Goal: Navigation & Orientation: Find specific page/section

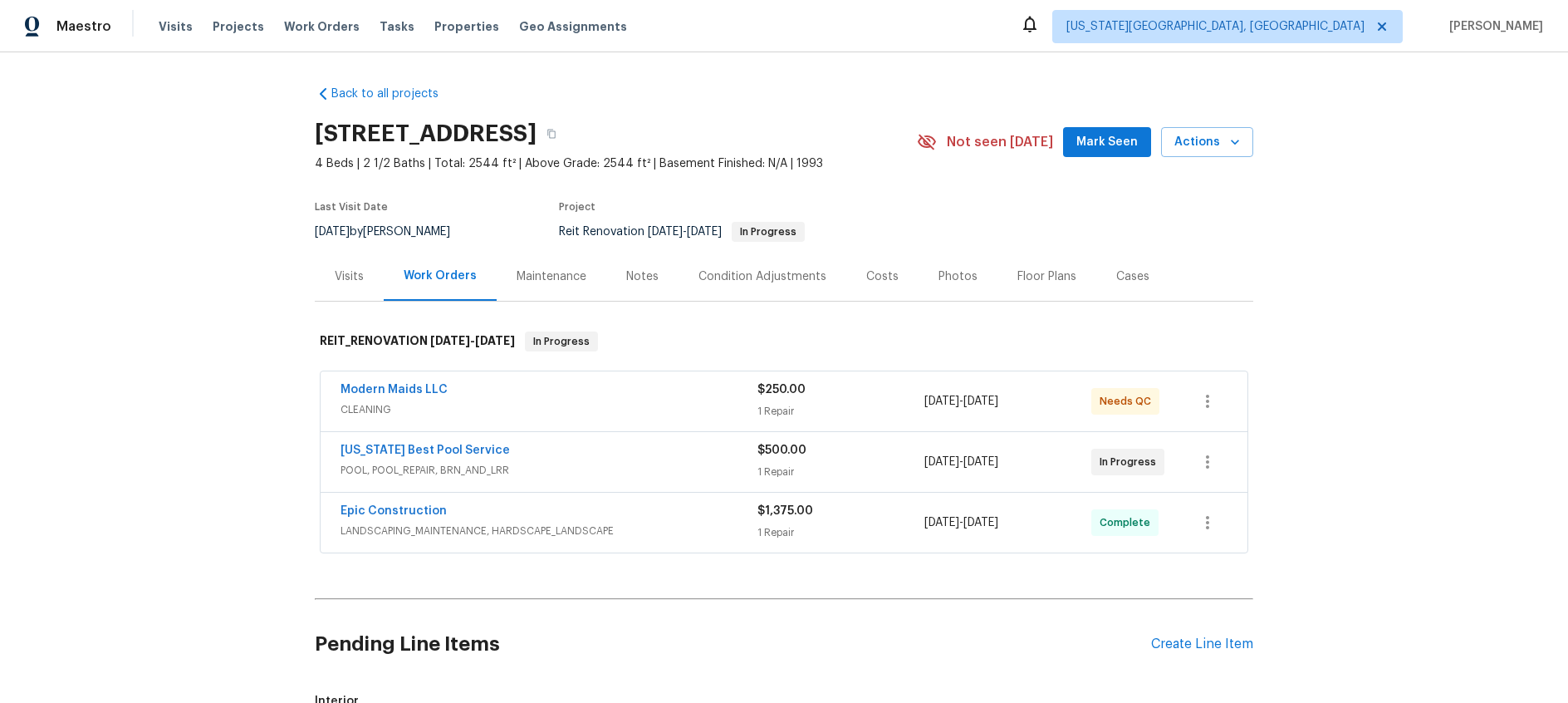
click at [616, 452] on div "Texas Best Pool Service" at bounding box center [548, 452] width 417 height 20
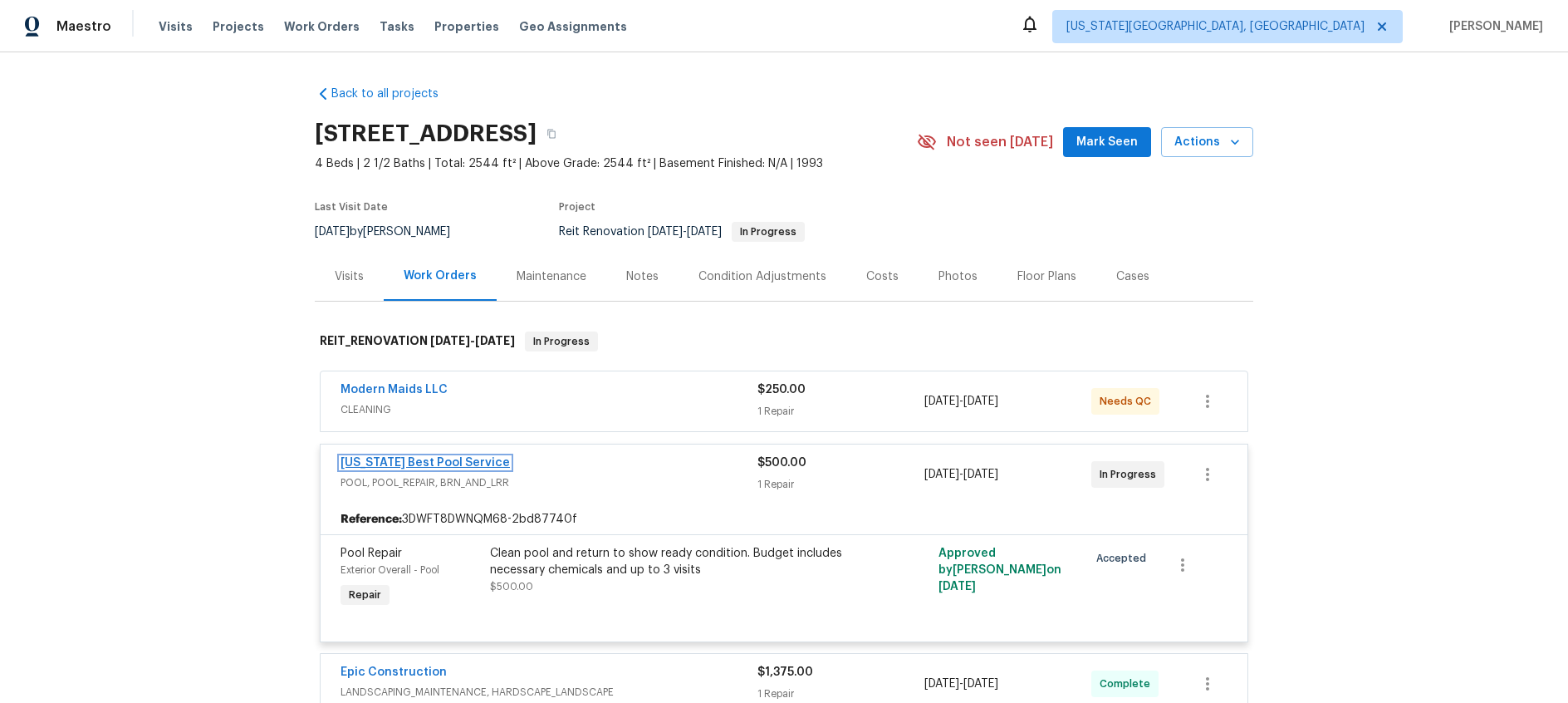
click at [439, 466] on link "Texas Best Pool Service" at bounding box center [424, 463] width 170 height 12
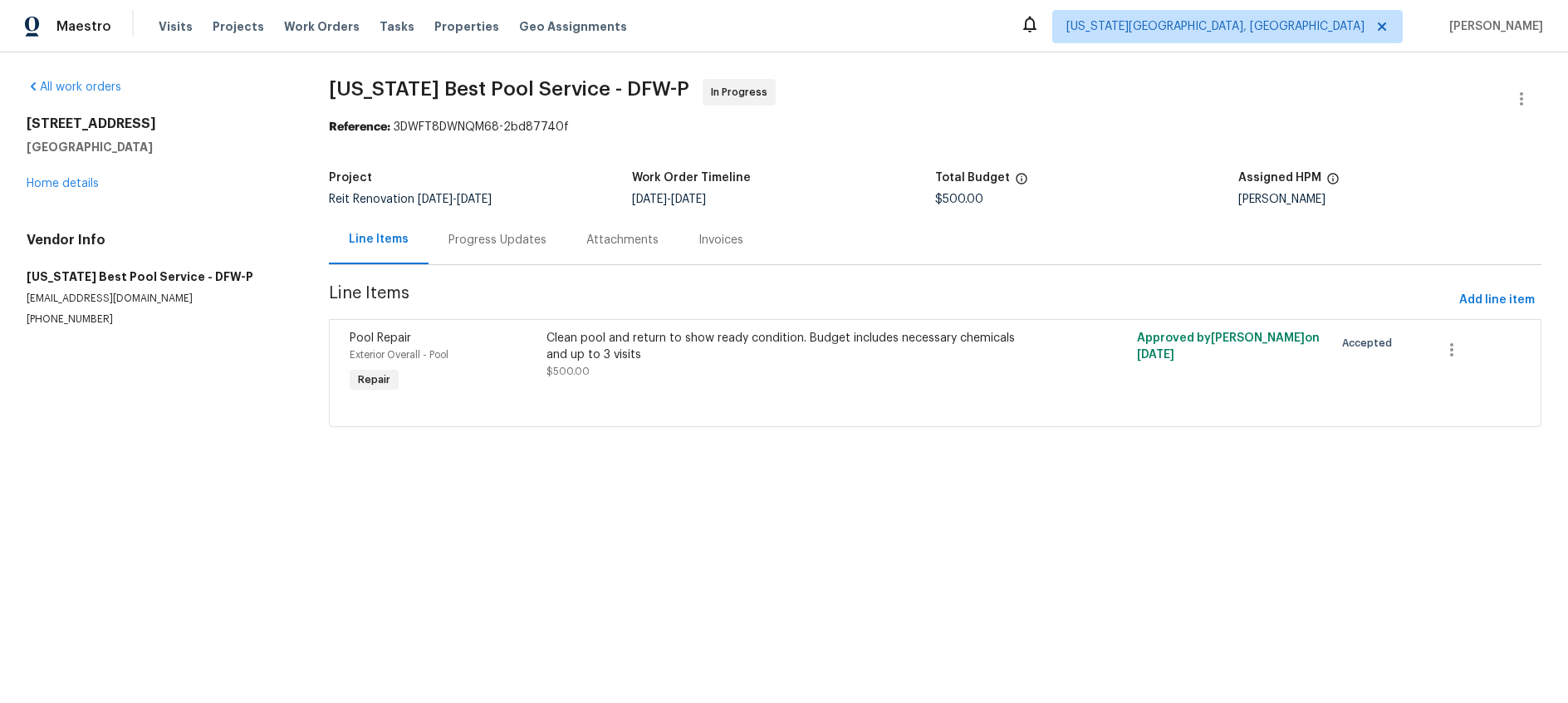
click at [523, 238] on div "Progress Updates" at bounding box center [497, 240] width 98 height 17
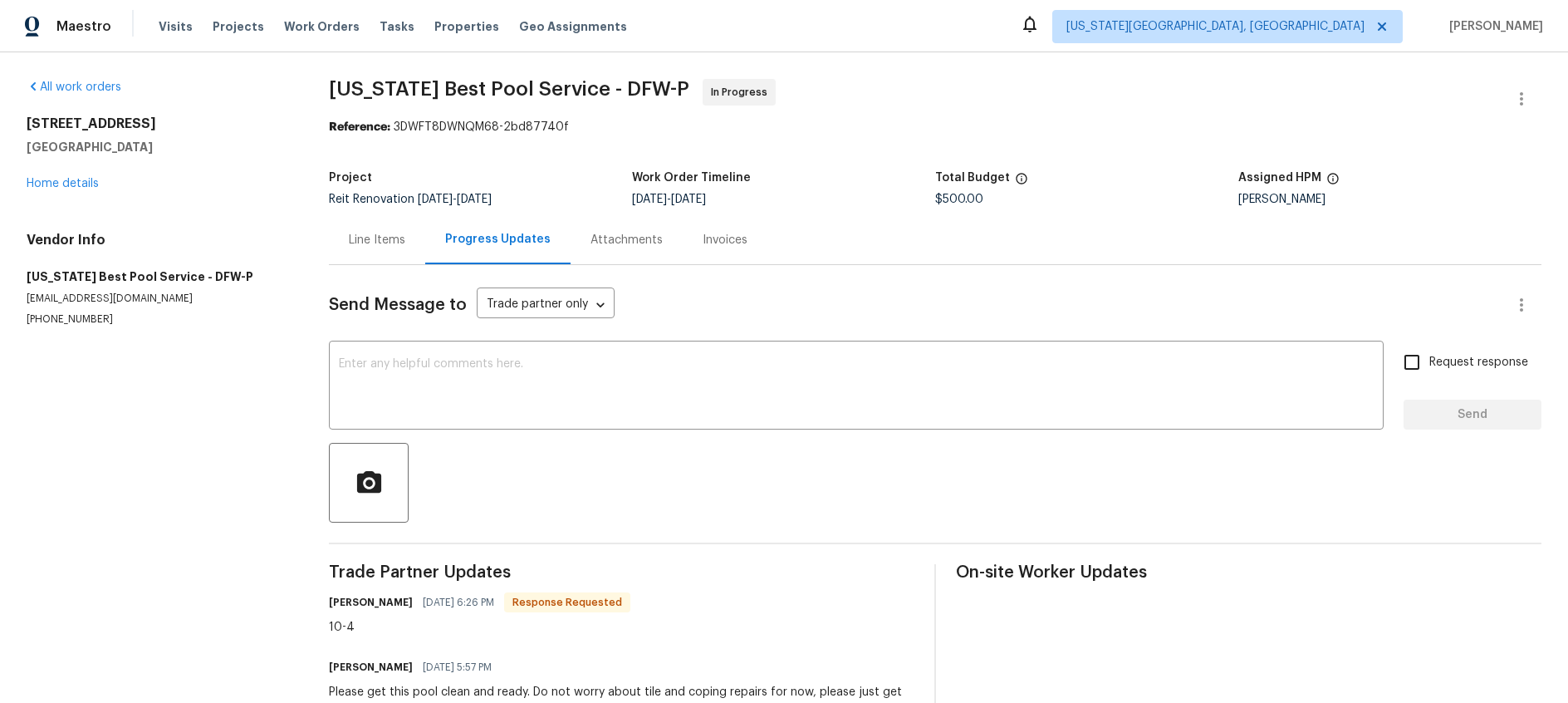
scroll to position [61, 0]
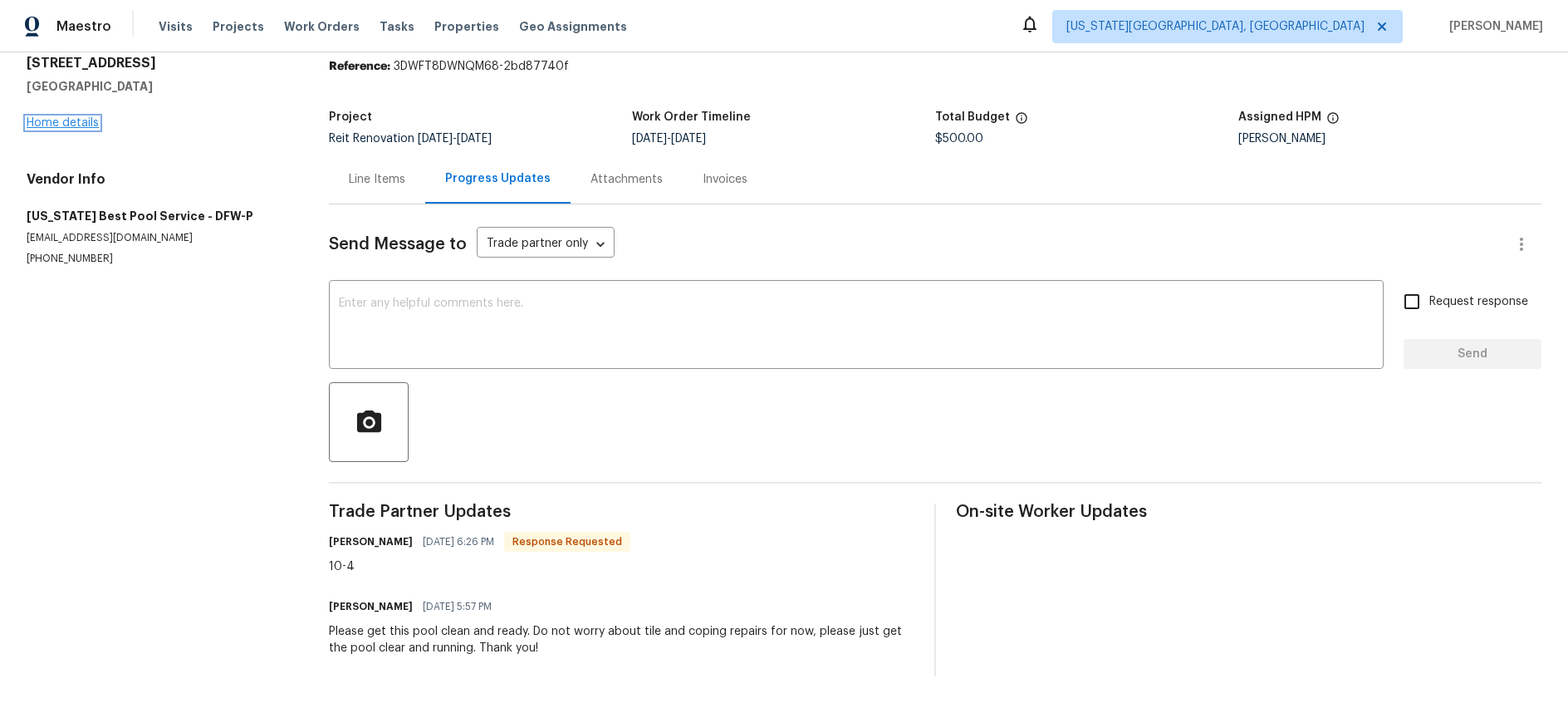
click at [60, 120] on link "Home details" at bounding box center [62, 123] width 72 height 12
